Goal: Task Accomplishment & Management: Use online tool/utility

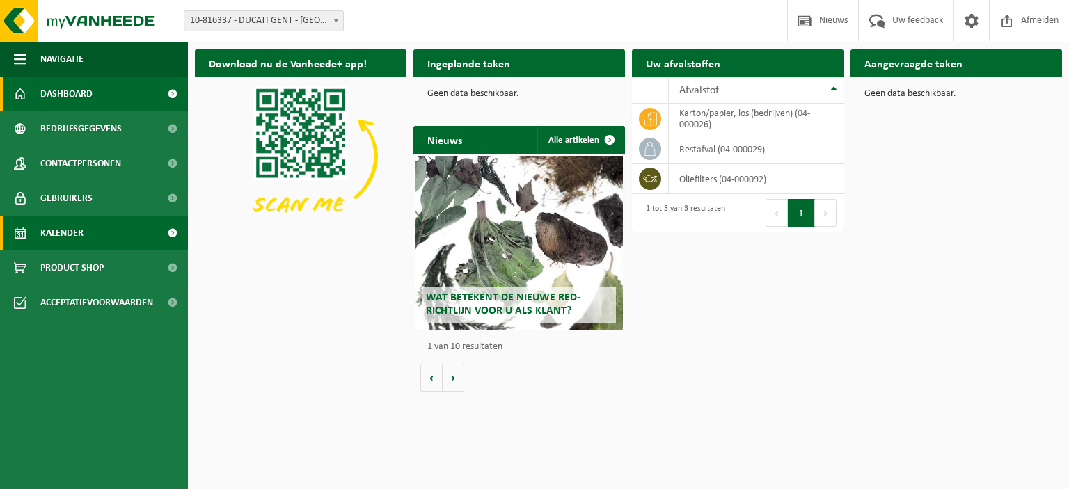
click at [43, 243] on span "Kalender" at bounding box center [61, 233] width 43 height 35
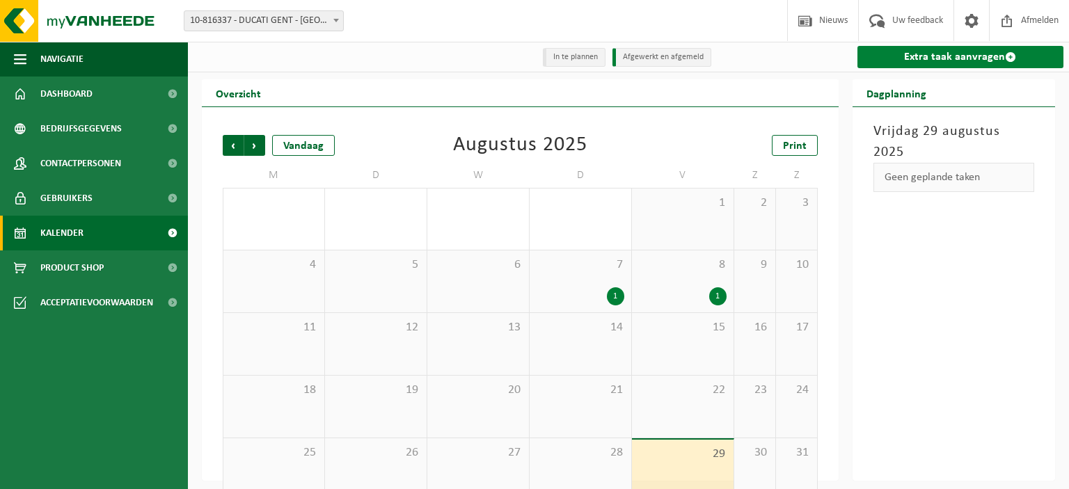
click at [967, 65] on link "Extra taak aanvragen" at bounding box center [960, 57] width 207 height 22
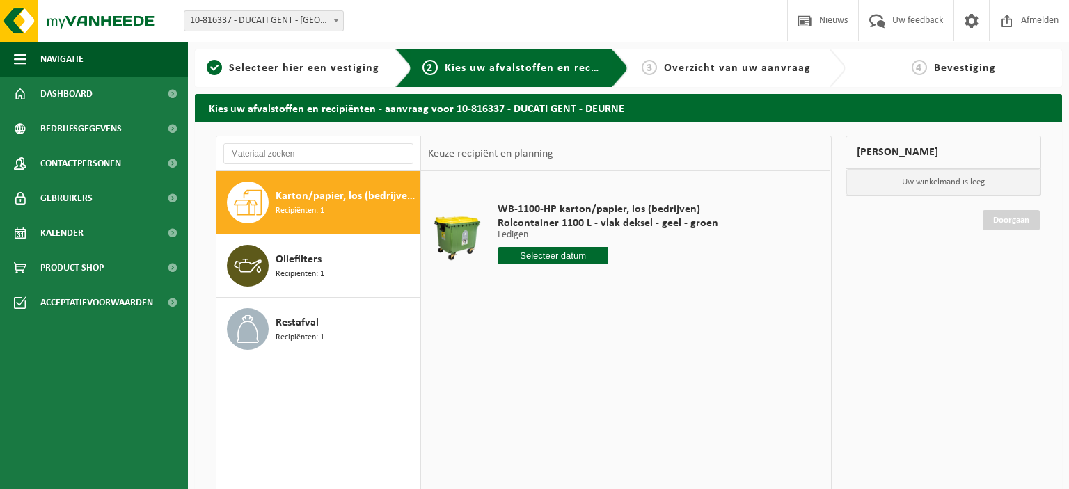
click at [577, 256] on input "text" at bounding box center [552, 255] width 111 height 17
click at [604, 330] on div "5" at bounding box center [608, 334] width 24 height 22
type input "Van 2025-09-05"
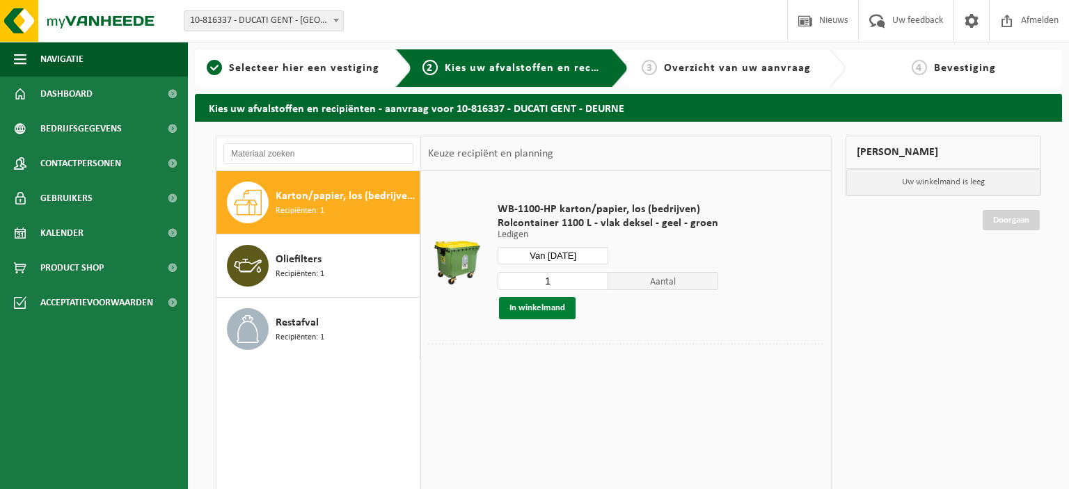
click at [513, 305] on button "In winkelmand" at bounding box center [537, 308] width 77 height 22
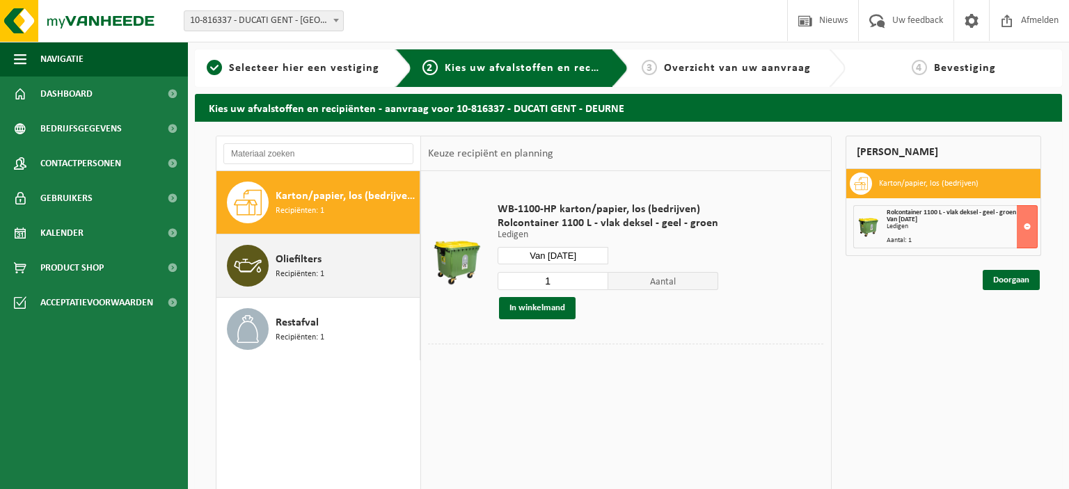
click at [306, 256] on span "Oliefilters" at bounding box center [298, 259] width 46 height 17
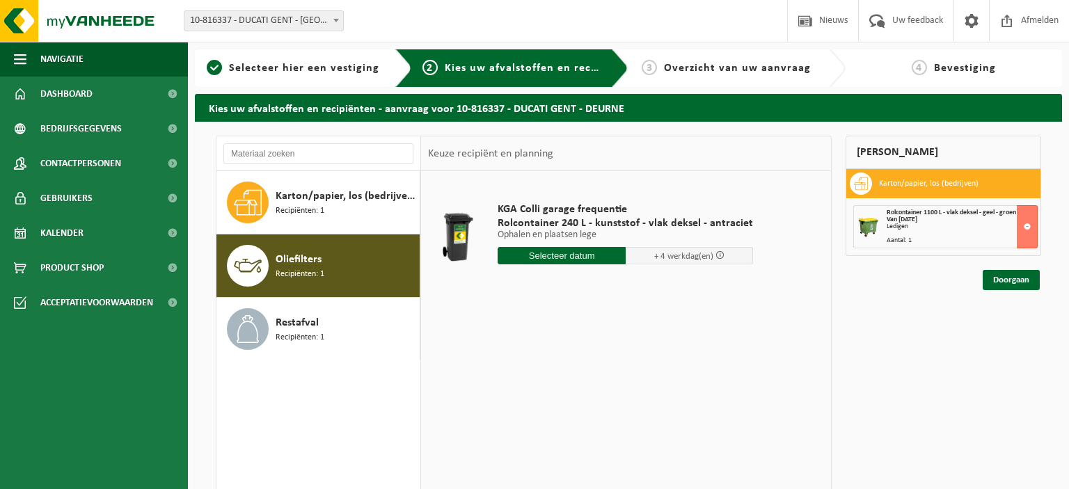
click at [564, 250] on input "text" at bounding box center [561, 255] width 128 height 17
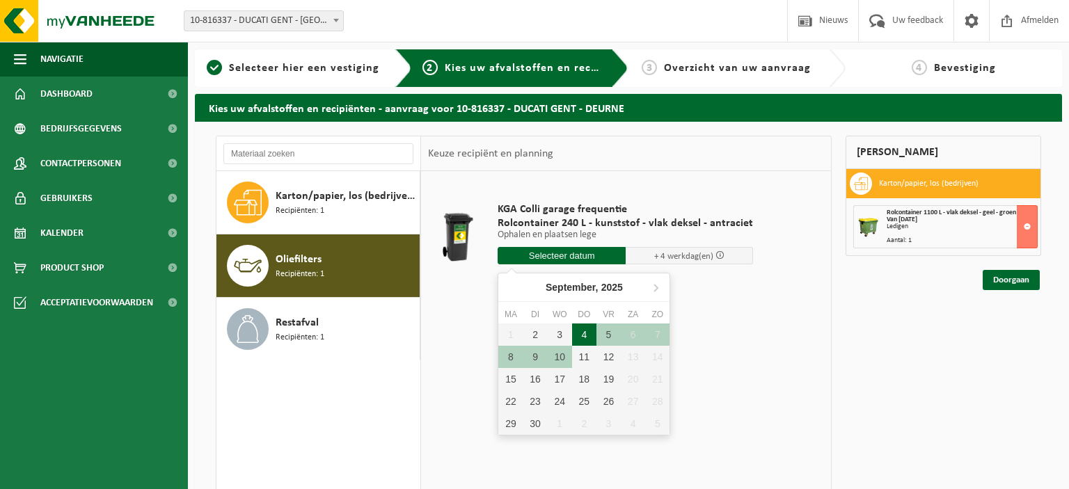
click at [590, 327] on div "4" at bounding box center [584, 334] width 24 height 22
type input "Van 2025-09-04"
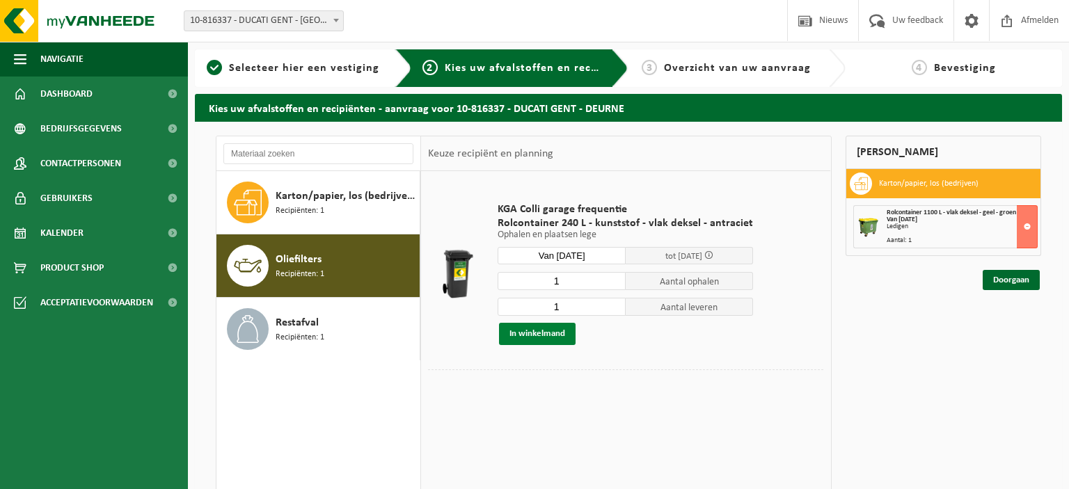
click at [536, 338] on button "In winkelmand" at bounding box center [537, 334] width 77 height 22
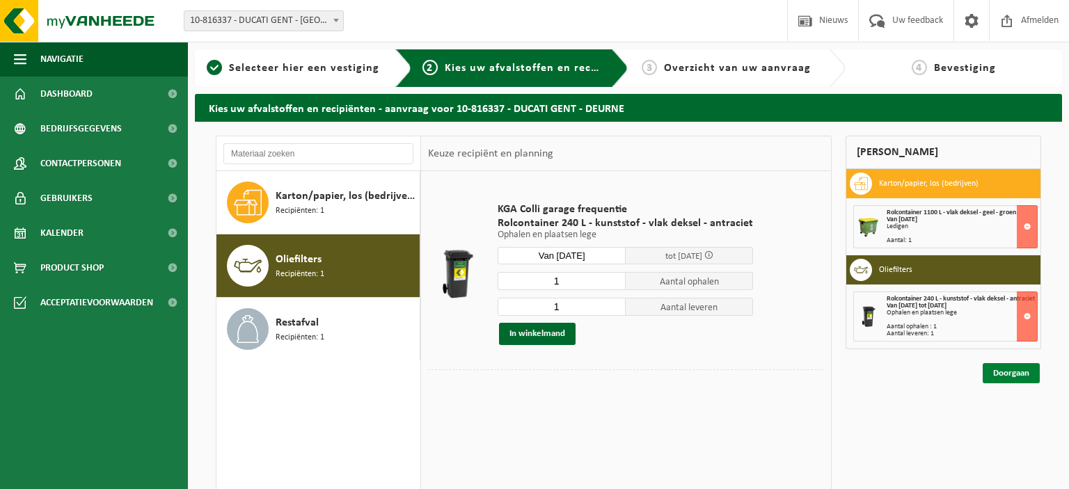
click at [1025, 371] on link "Doorgaan" at bounding box center [1010, 373] width 57 height 20
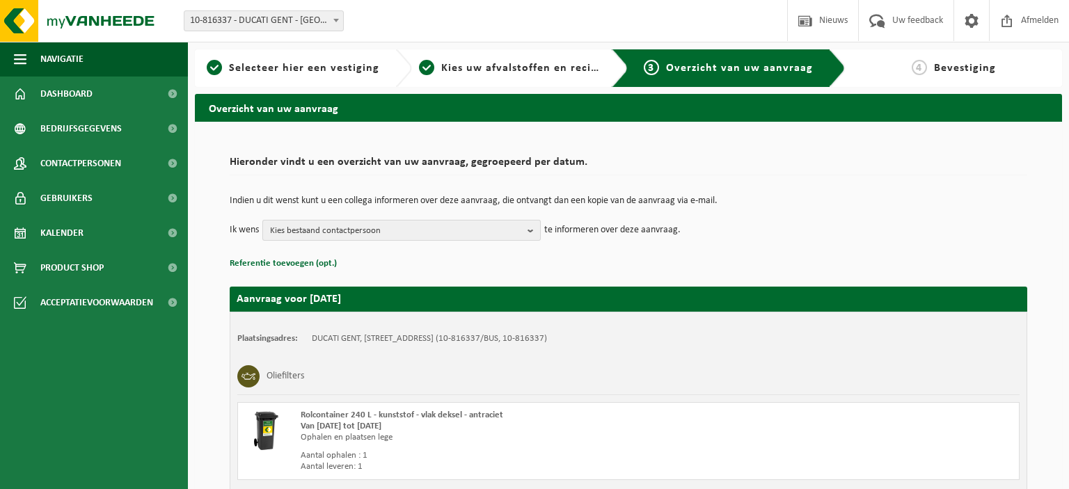
click at [455, 235] on span "Kies bestaand contactpersoon" at bounding box center [396, 231] width 252 height 21
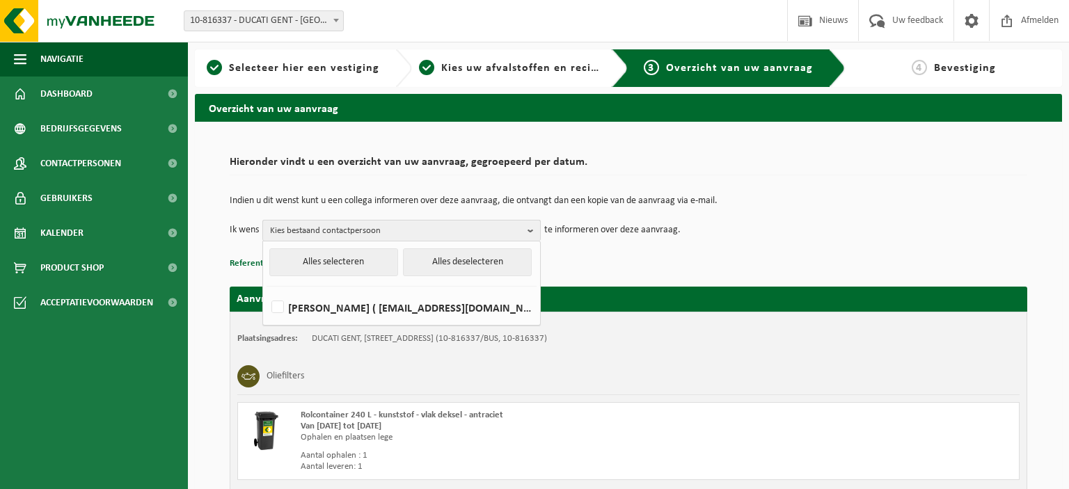
click at [449, 228] on span "Kies bestaand contactpersoon" at bounding box center [396, 231] width 252 height 21
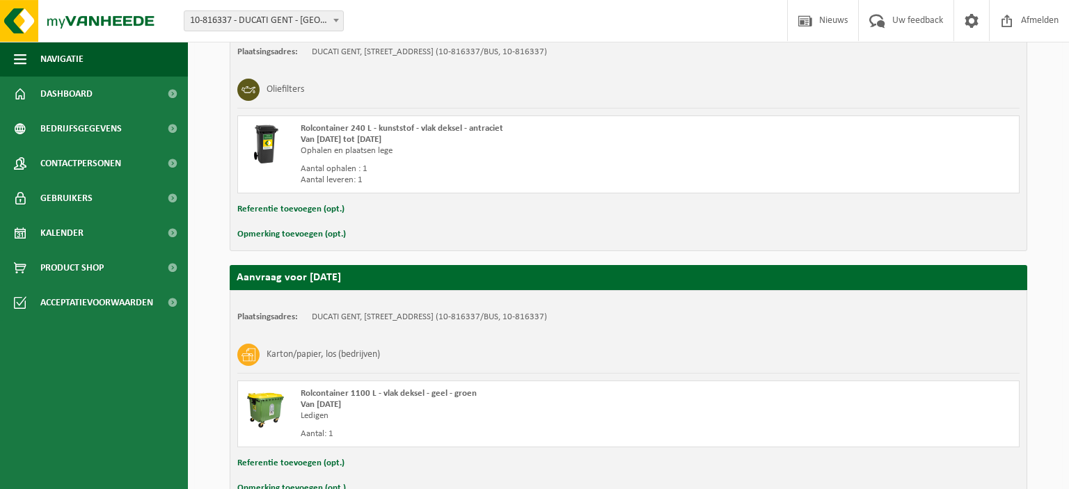
scroll to position [364, 0]
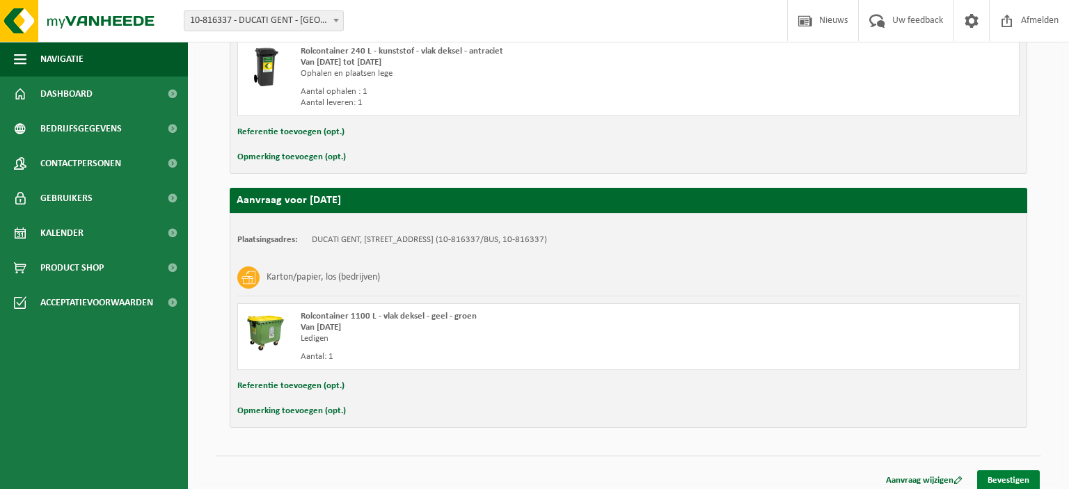
click at [1021, 477] on link "Bevestigen" at bounding box center [1008, 480] width 63 height 20
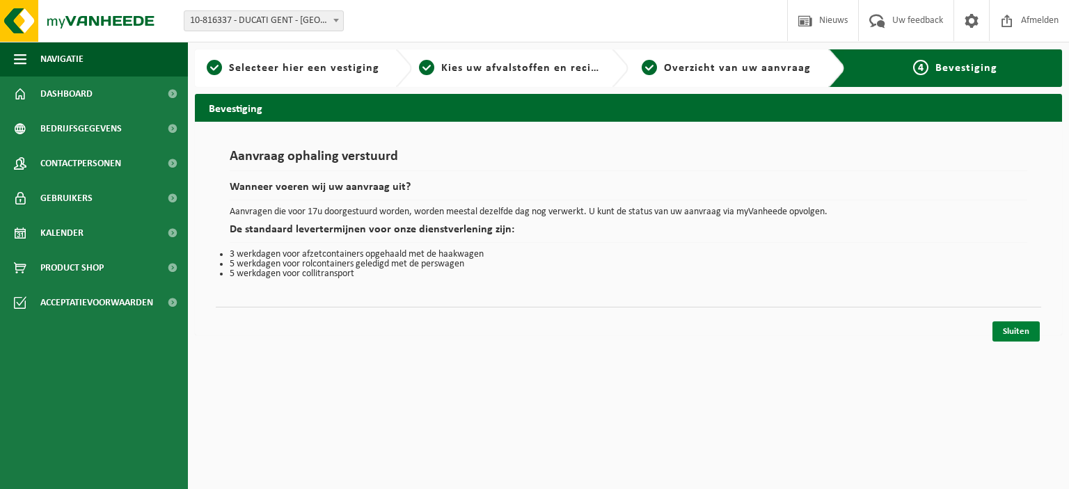
click at [1009, 335] on link "Sluiten" at bounding box center [1015, 331] width 47 height 20
